Goal: Navigation & Orientation: Find specific page/section

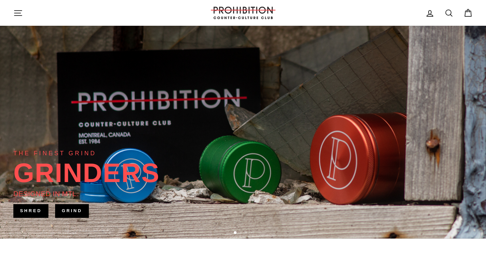
scroll to position [63, 0]
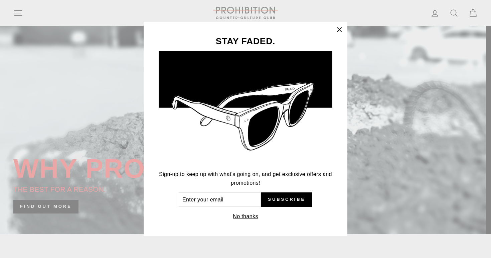
click at [340, 28] on icon "button" at bounding box center [339, 29] width 9 height 9
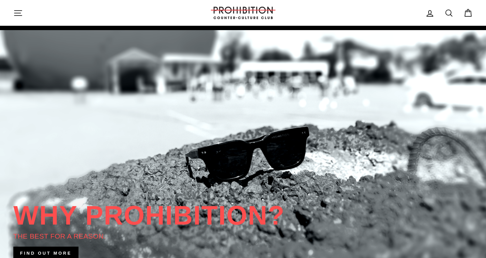
scroll to position [0, 0]
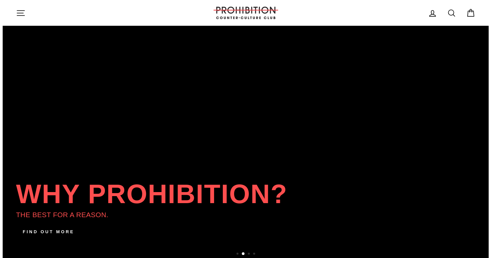
scroll to position [11, 0]
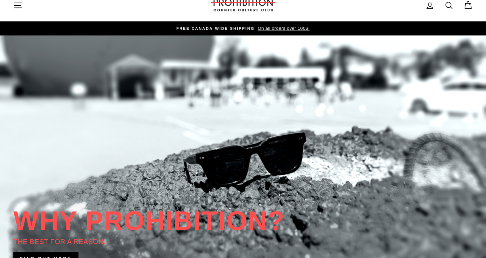
click at [20, 3] on icon "button" at bounding box center [17, 5] width 9 height 9
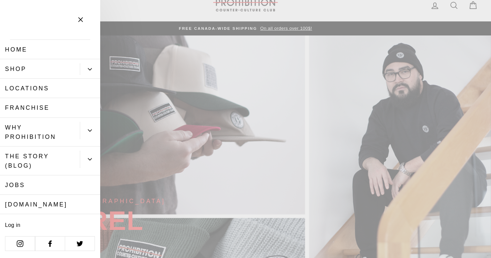
click at [91, 68] on icon "Primary" at bounding box center [90, 69] width 4 height 4
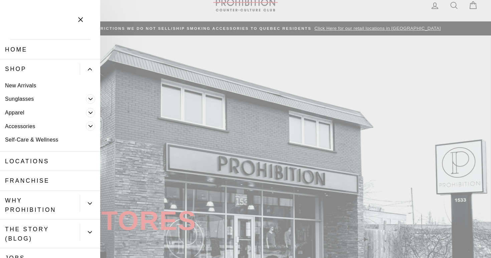
click at [25, 84] on link "New Arrivals" at bounding box center [50, 86] width 100 height 14
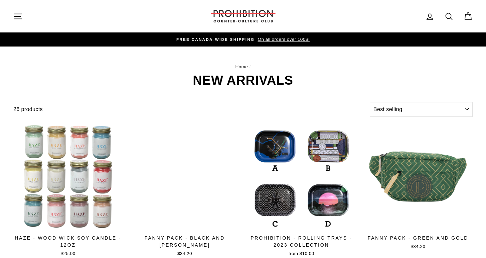
select select "best-selling"
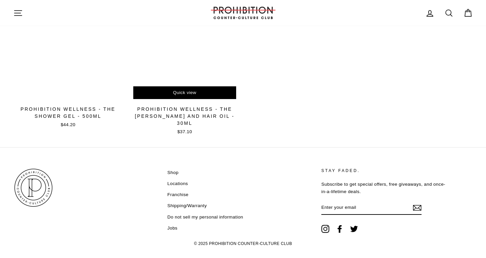
scroll to position [1052, 0]
